Goal: Task Accomplishment & Management: Manage account settings

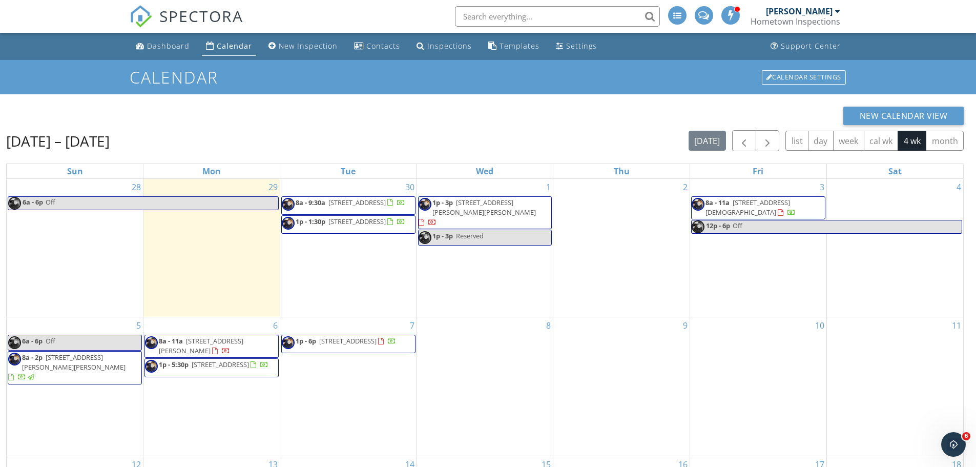
click at [195, 369] on span "[STREET_ADDRESS]" at bounding box center [220, 364] width 57 height 9
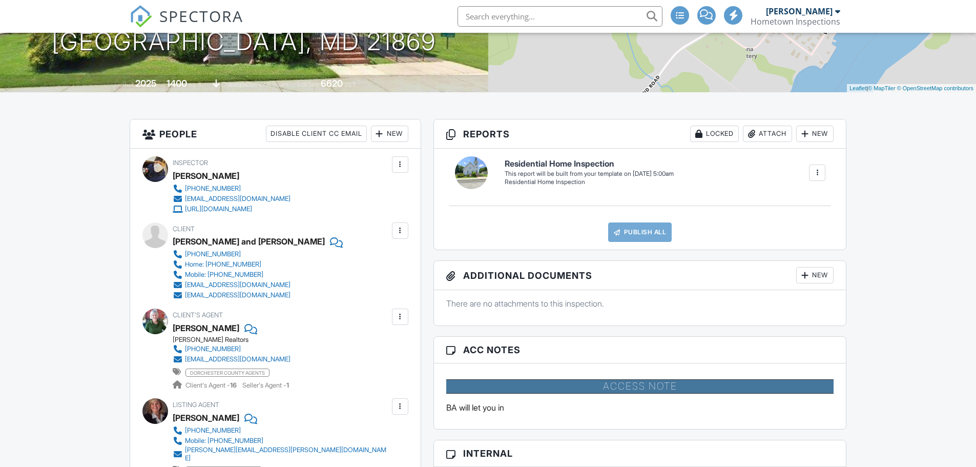
scroll to position [154, 0]
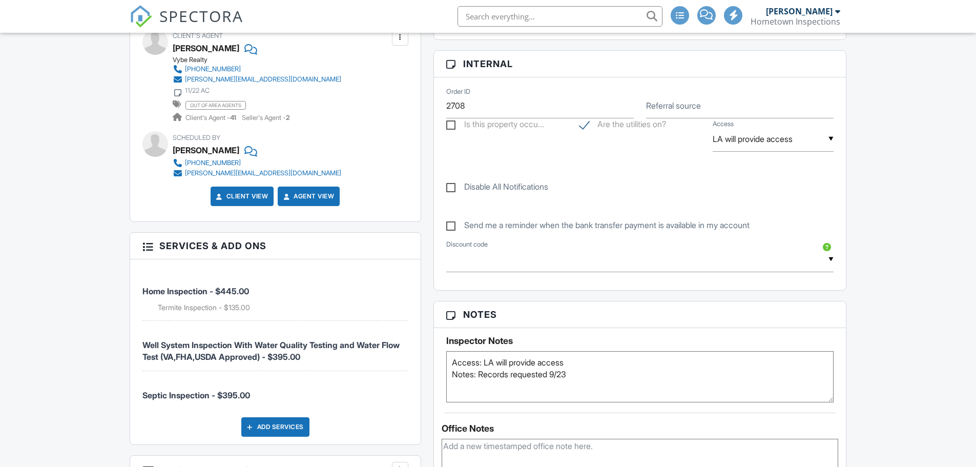
scroll to position [256, 0]
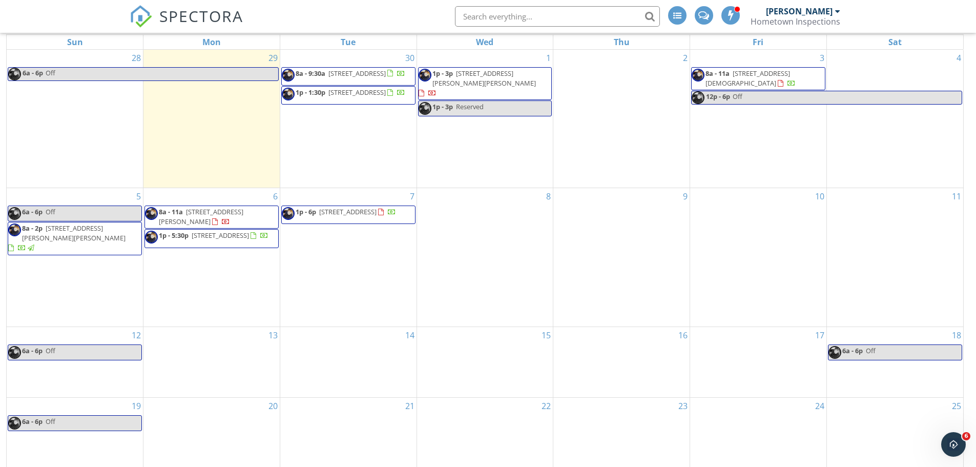
scroll to position [136, 0]
